Goal: Check status: Check status

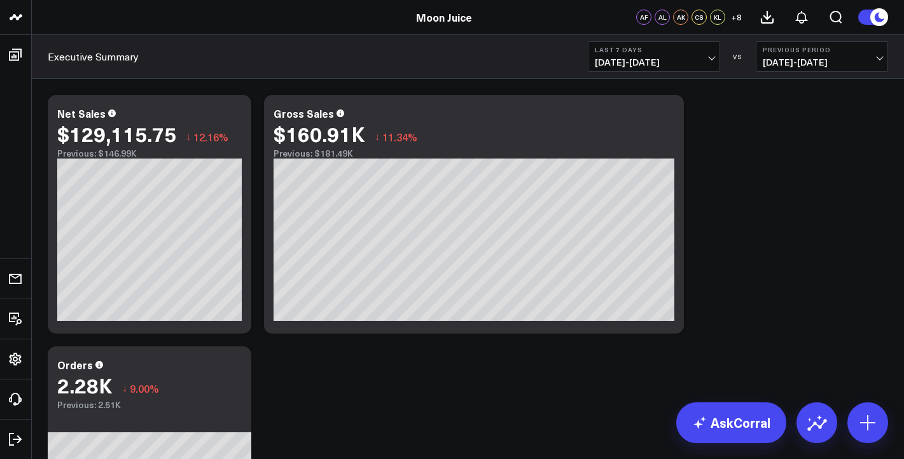
click at [712, 58] on span "[DATE] - [DATE]" at bounding box center [654, 62] width 118 height 10
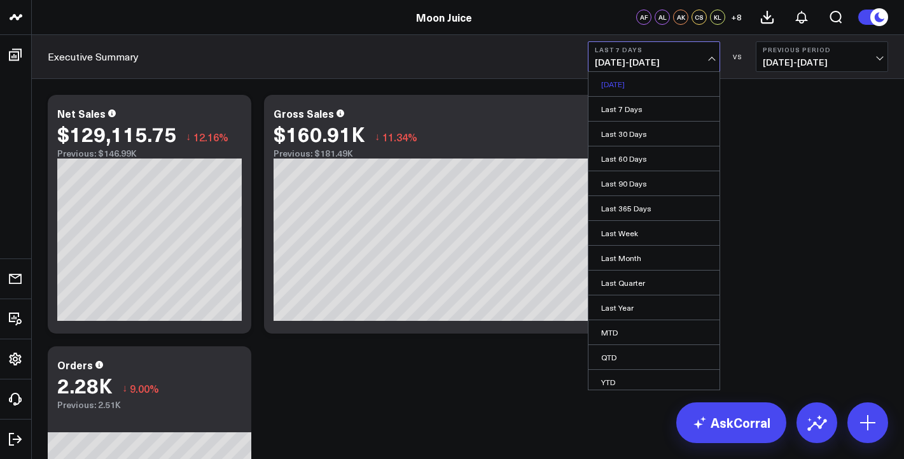
click at [656, 79] on link "[DATE]" at bounding box center [653, 84] width 131 height 24
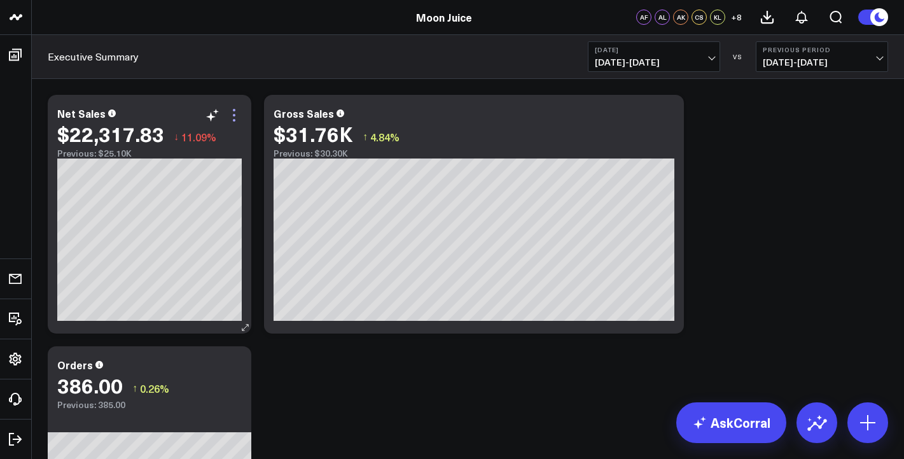
click at [232, 120] on icon at bounding box center [233, 114] width 15 height 15
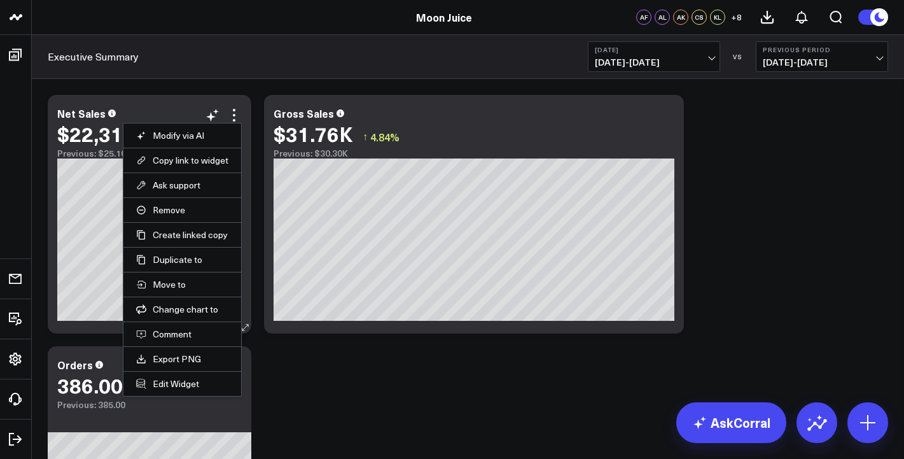
click at [158, 106] on div "Net Sales $22,317.83 ↓ 11.09% Previous: $25.10K" at bounding box center [150, 214] width 204 height 238
